Goal: Complete application form

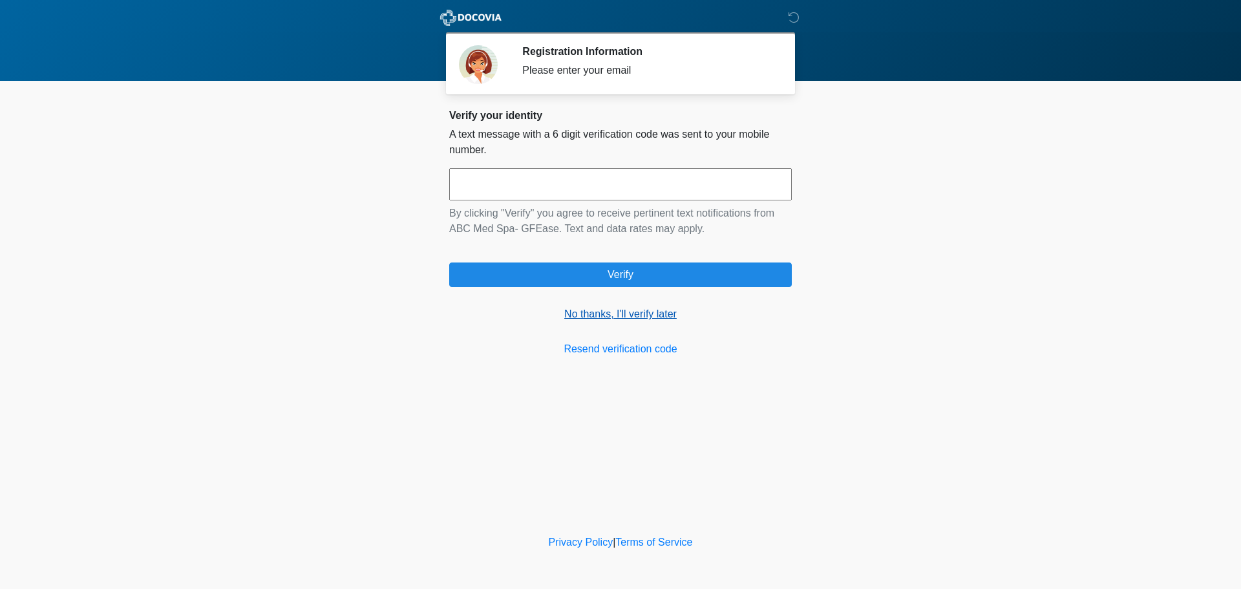
click at [614, 309] on link "No thanks, I'll verify later" at bounding box center [620, 314] width 343 height 16
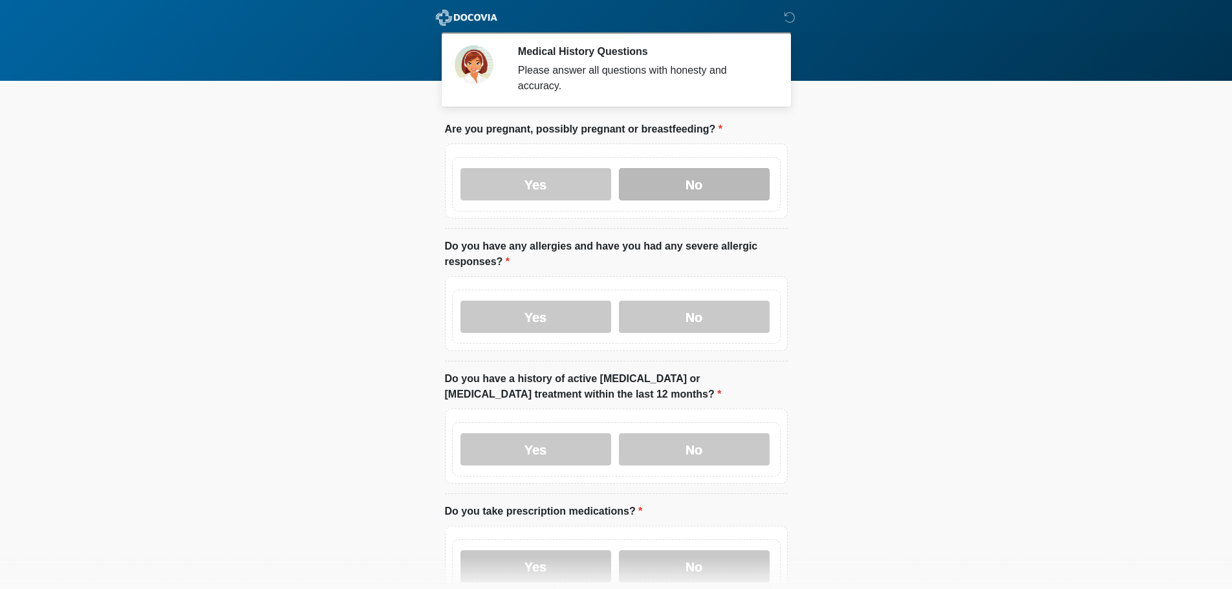
click at [703, 168] on label "No" at bounding box center [694, 184] width 151 height 32
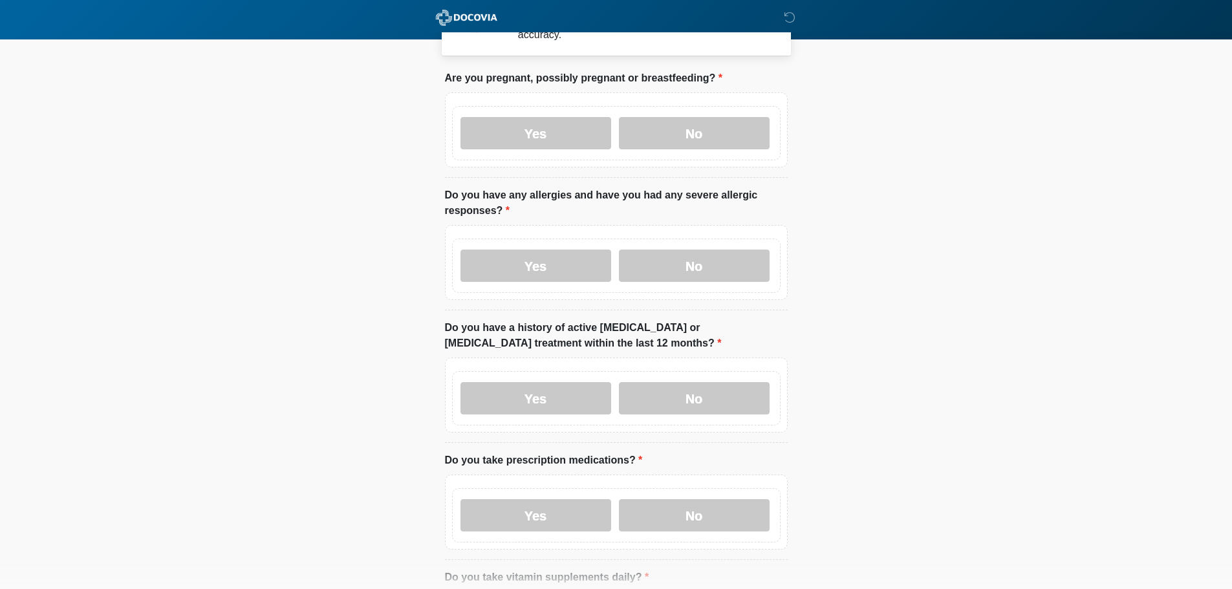
scroll to position [129, 0]
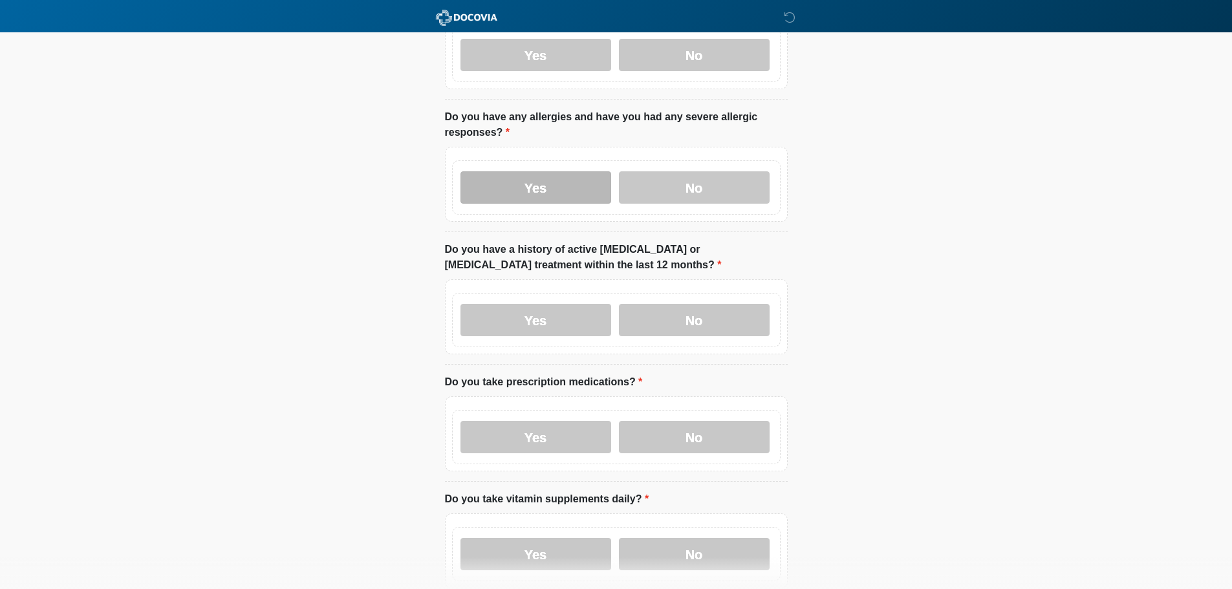
click at [601, 171] on label "Yes" at bounding box center [535, 187] width 151 height 32
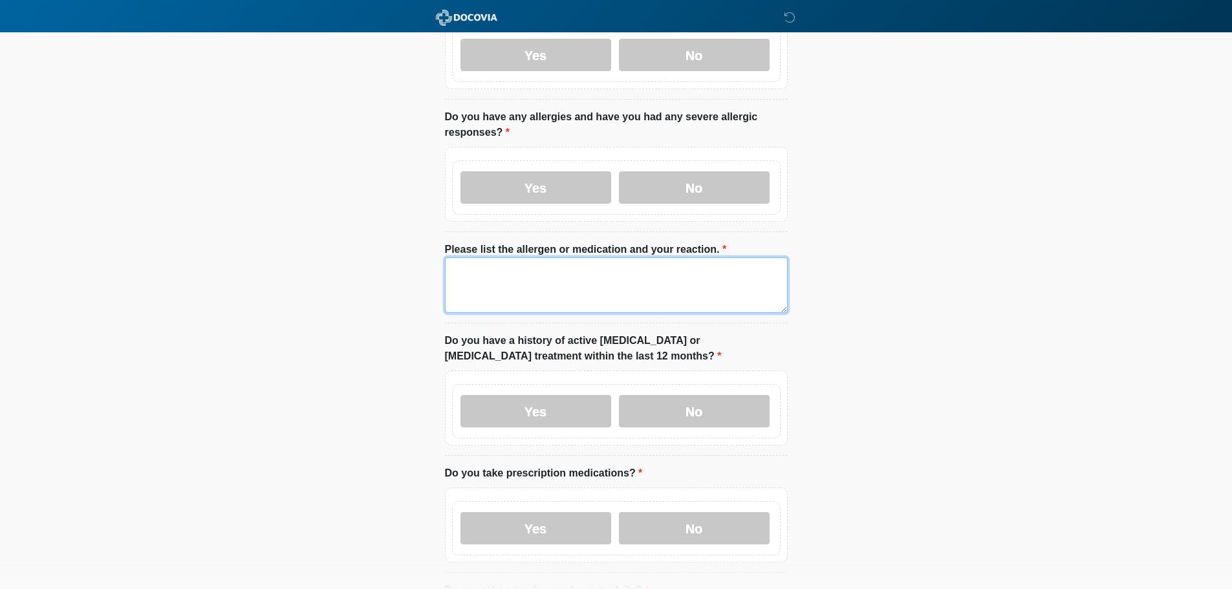
click at [568, 257] on textarea "Please list the allergen or medication and your reaction." at bounding box center [616, 285] width 343 height 56
type textarea "**********"
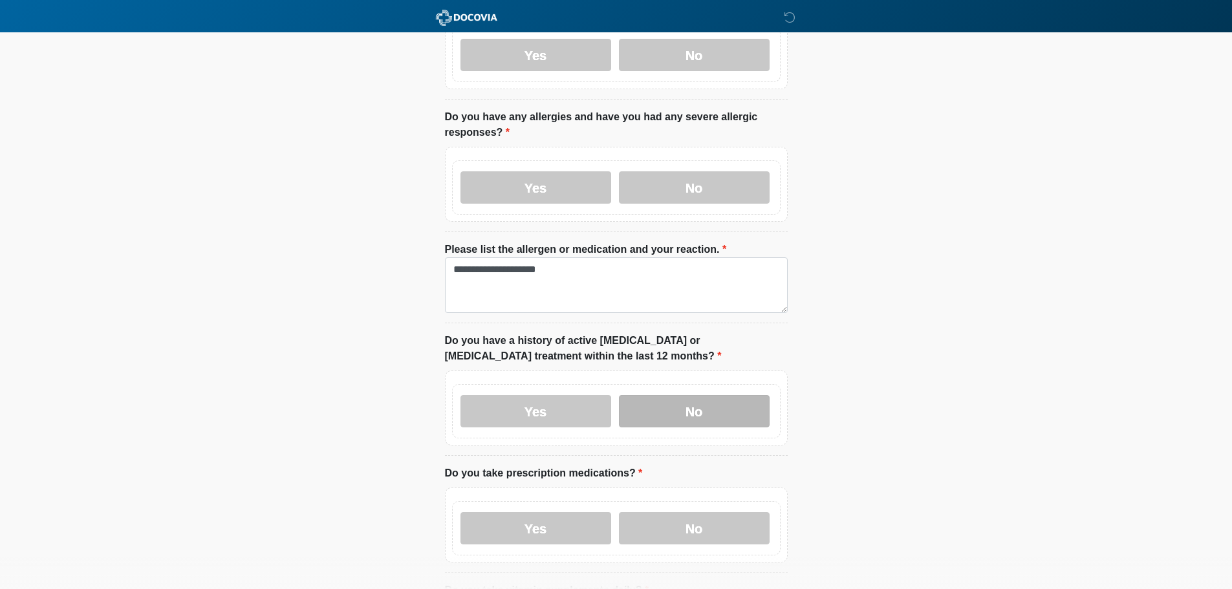
click at [699, 395] on label "No" at bounding box center [694, 411] width 151 height 32
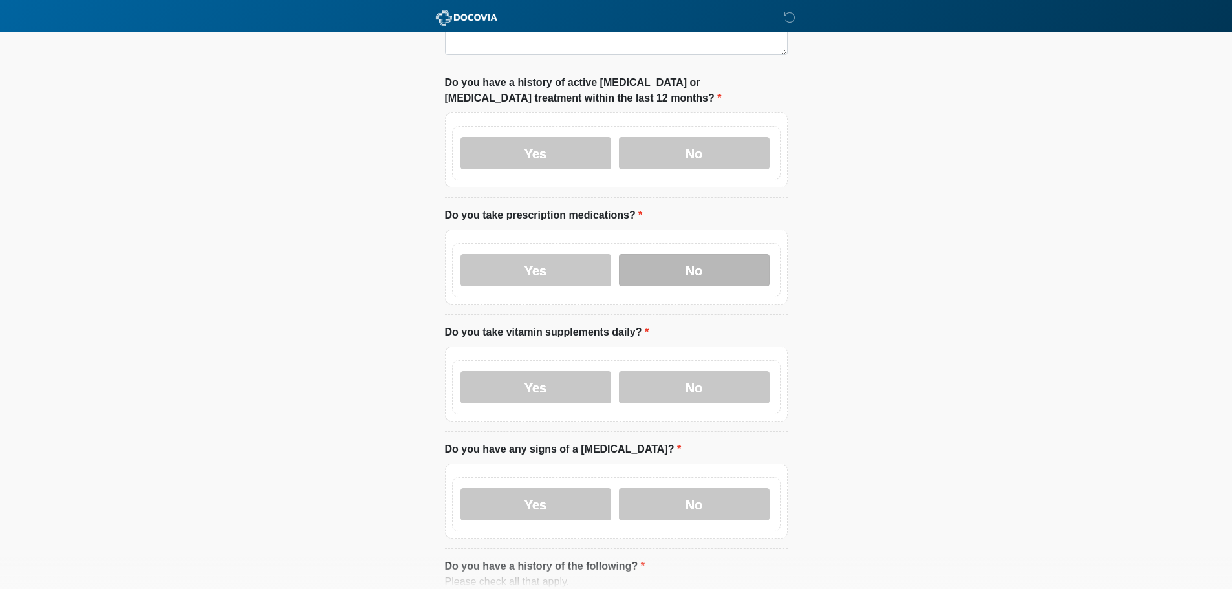
scroll to position [388, 0]
click at [672, 258] on label "No" at bounding box center [694, 269] width 151 height 32
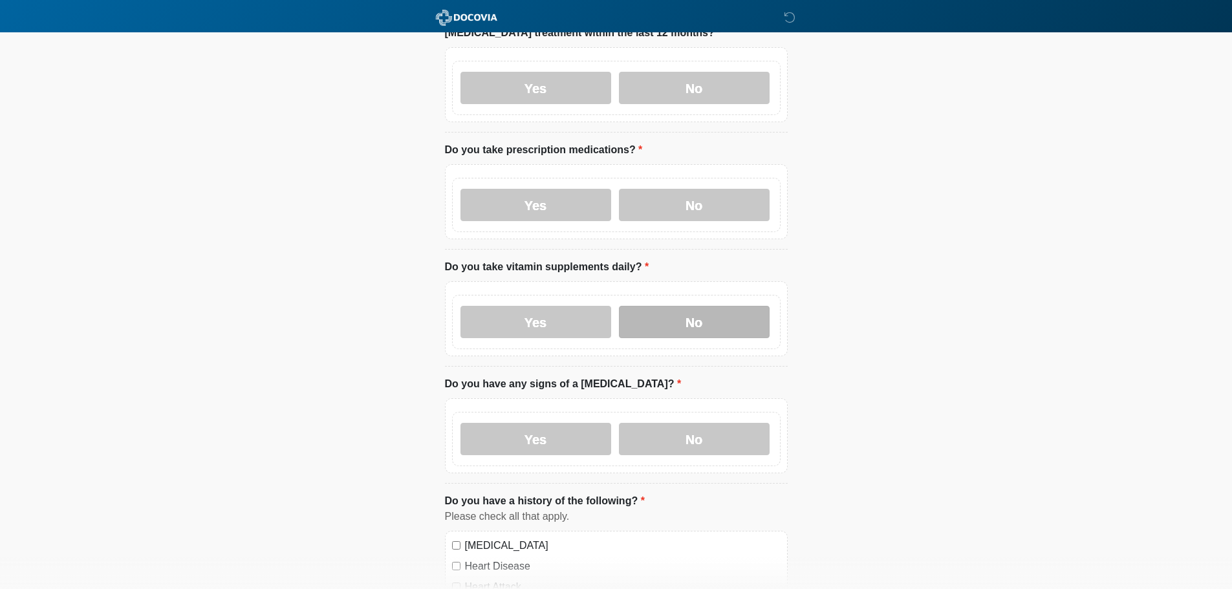
click at [674, 306] on label "No" at bounding box center [694, 322] width 151 height 32
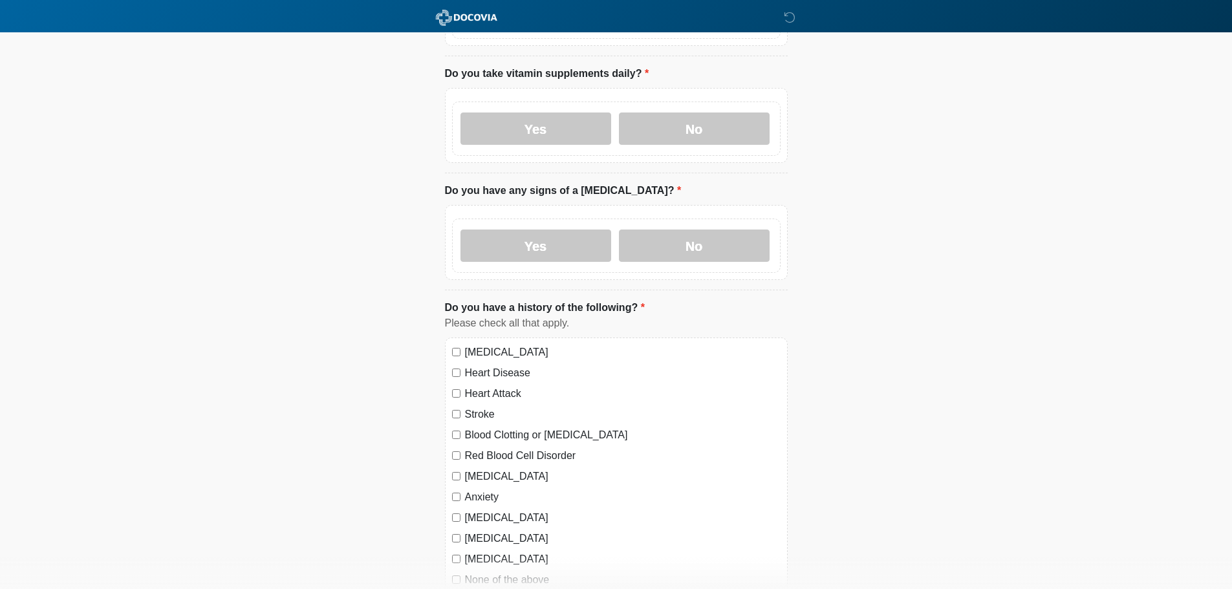
scroll to position [647, 0]
click at [675, 239] on label "No" at bounding box center [694, 245] width 151 height 32
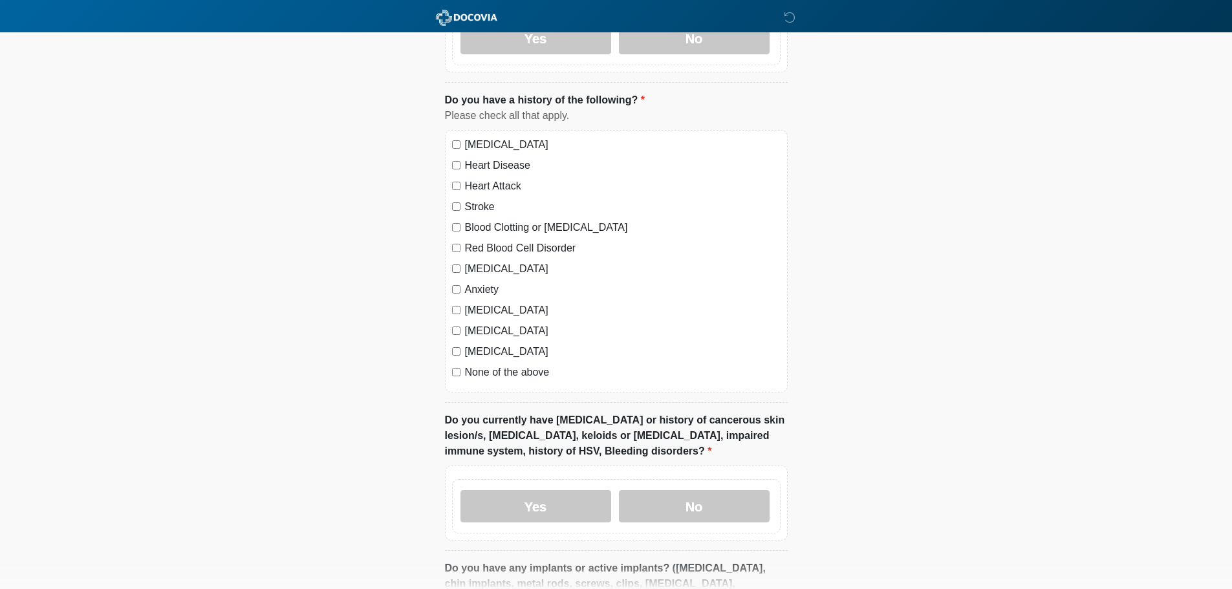
scroll to position [905, 0]
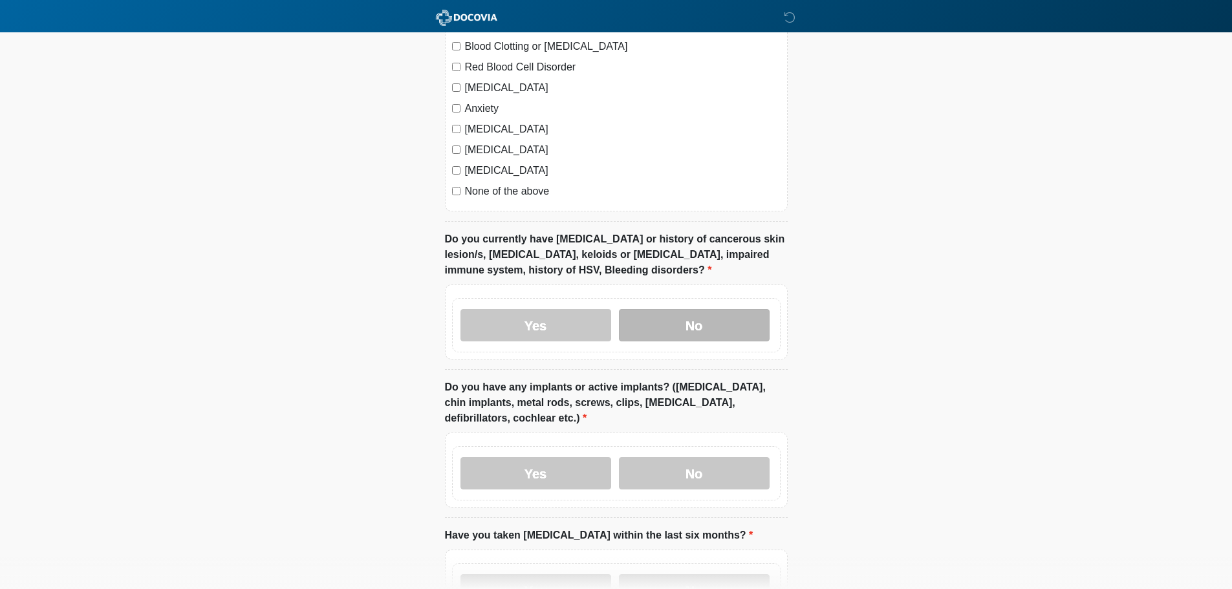
click at [669, 312] on label "No" at bounding box center [694, 325] width 151 height 32
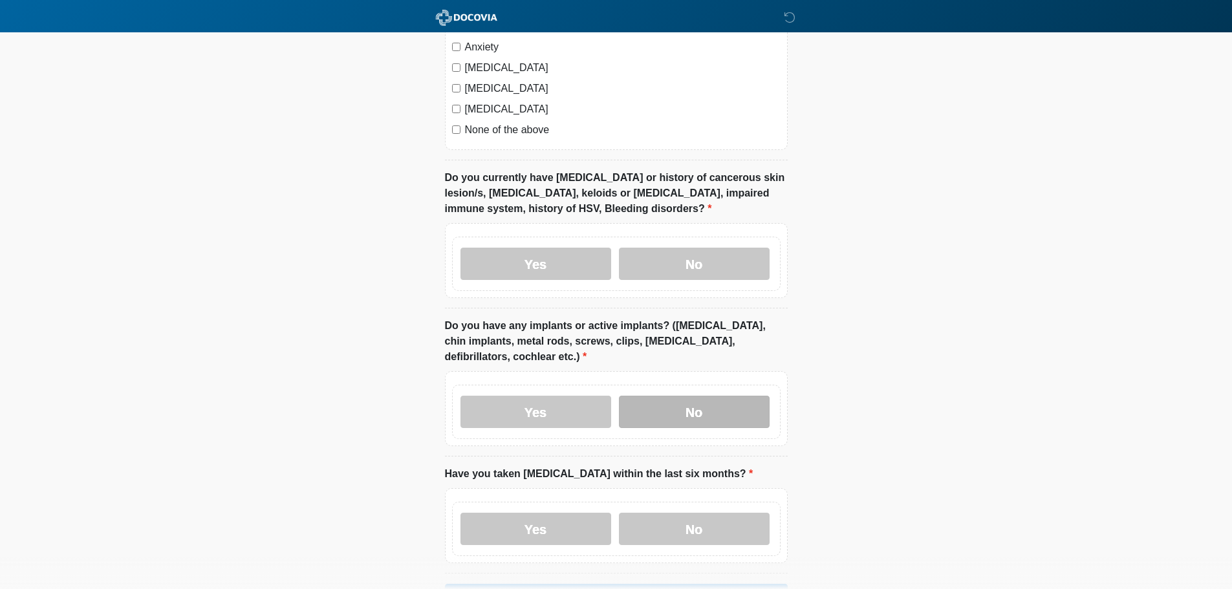
scroll to position [1164, 0]
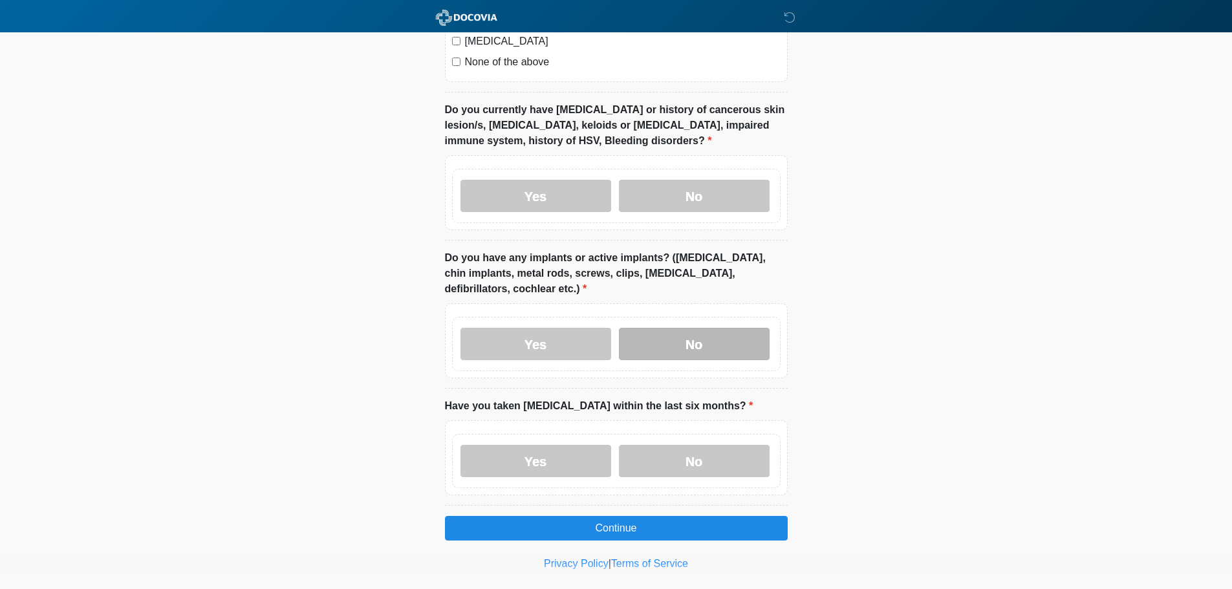
click at [673, 332] on label "No" at bounding box center [694, 344] width 151 height 32
click at [704, 445] on label "No" at bounding box center [694, 461] width 151 height 32
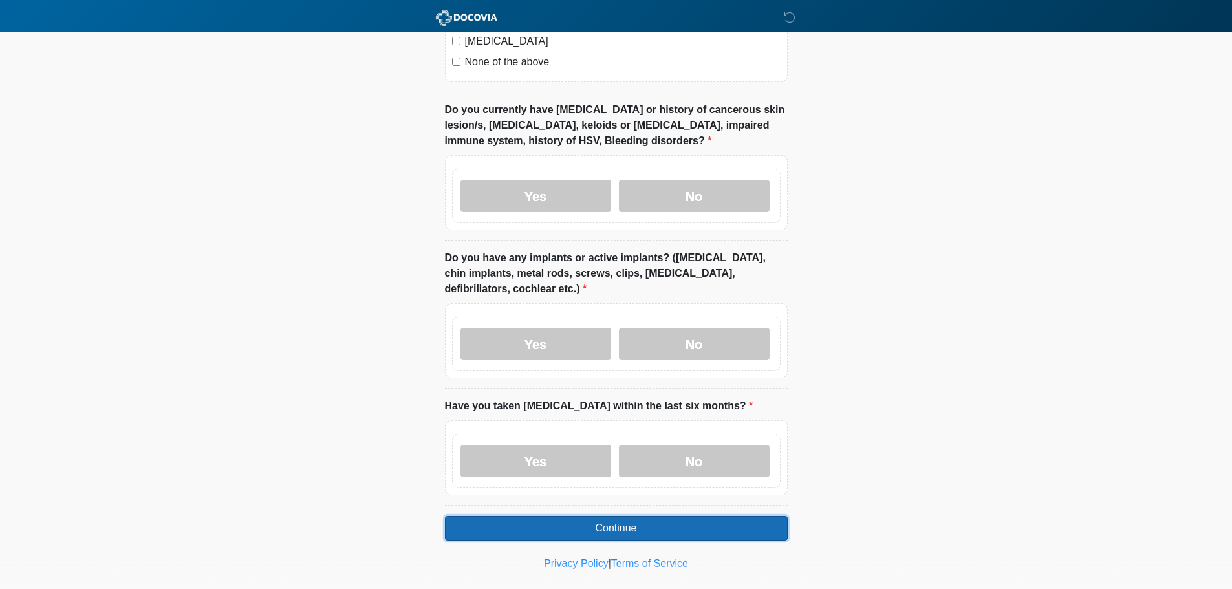
click at [683, 522] on button "Continue" at bounding box center [616, 528] width 343 height 25
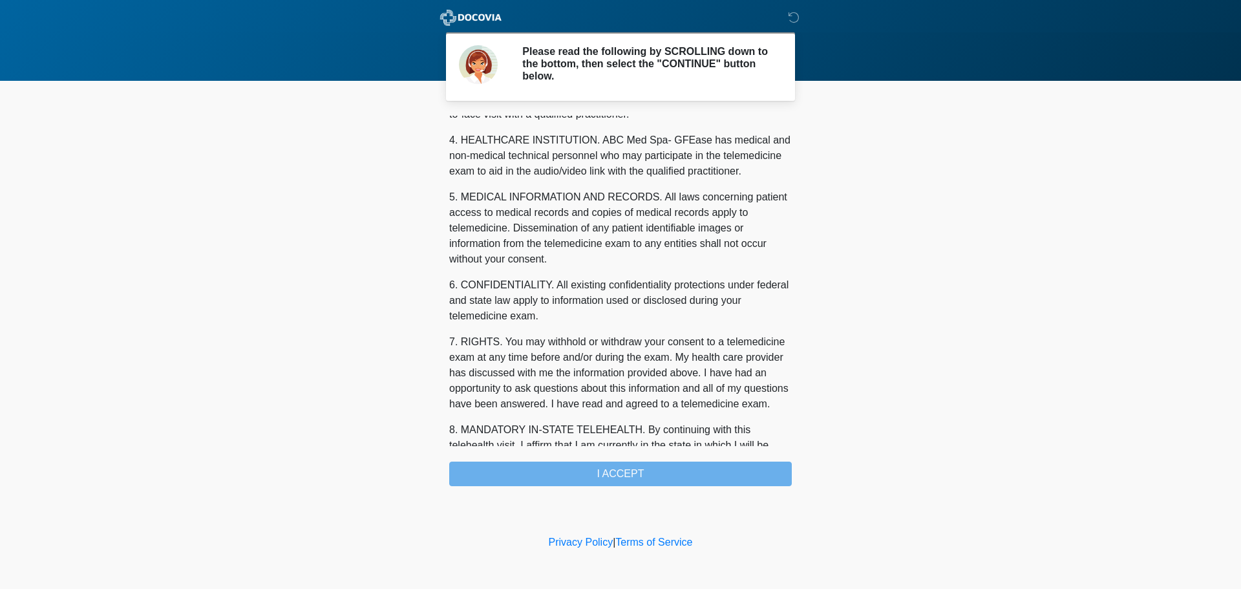
scroll to position [435, 0]
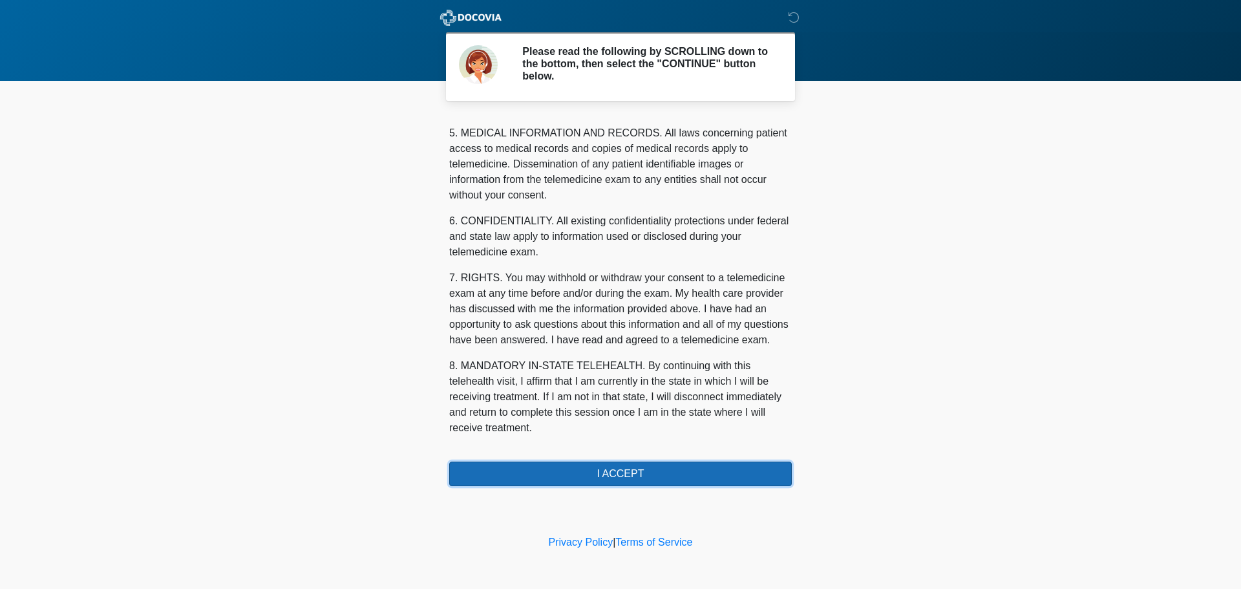
click at [618, 477] on button "I ACCEPT" at bounding box center [620, 474] width 343 height 25
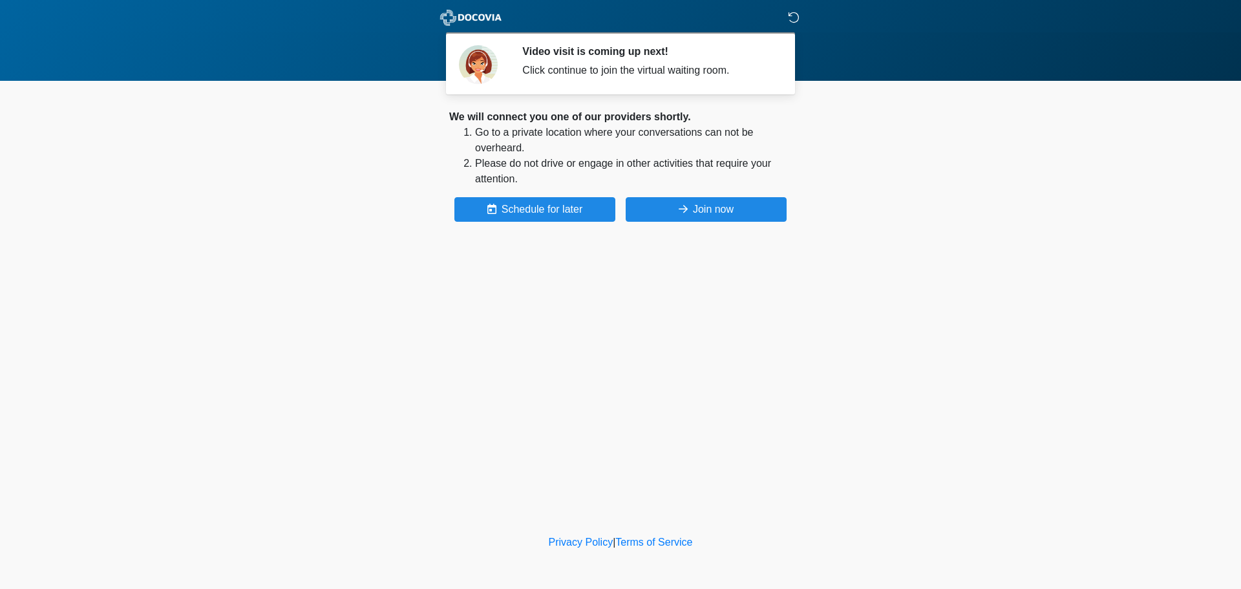
click at [787, 18] on div at bounding box center [611, 18] width 388 height 36
click at [790, 16] on icon at bounding box center [794, 18] width 12 height 12
